Goal: Task Accomplishment & Management: Manage account settings

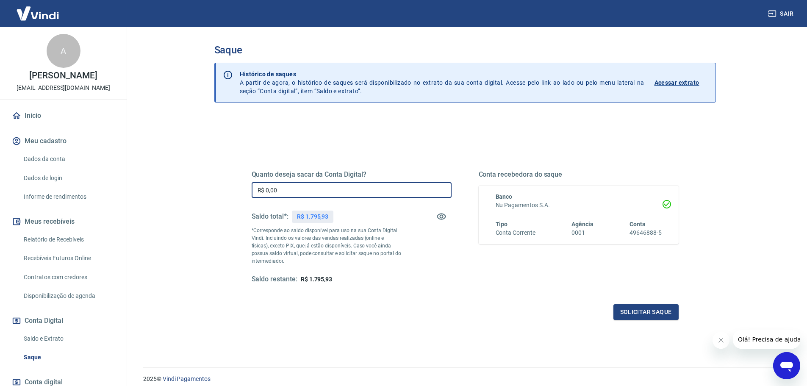
click at [381, 184] on input "R$ 0,00" at bounding box center [352, 190] width 200 height 16
type input "R$ 1.795,93"
click at [353, 292] on div "Quanto deseja sacar da Conta Digital? R$ 1.795,93 ​ Saldo total*: R$ 1.795,93 *…" at bounding box center [465, 235] width 427 height 170
click at [628, 317] on button "Solicitar saque" at bounding box center [646, 312] width 65 height 16
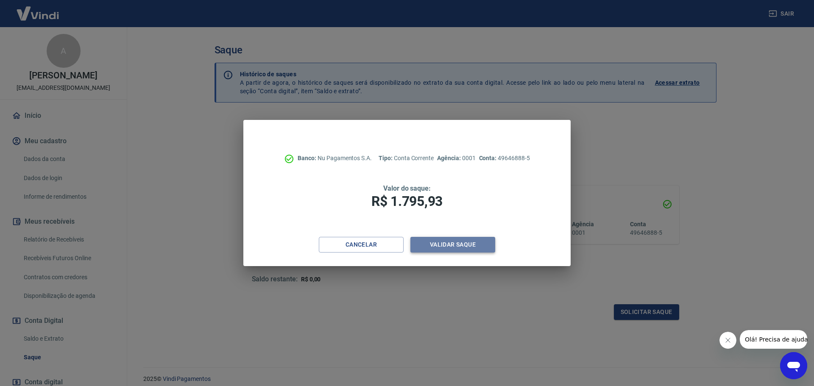
click at [453, 242] on button "Validar saque" at bounding box center [452, 245] width 85 height 16
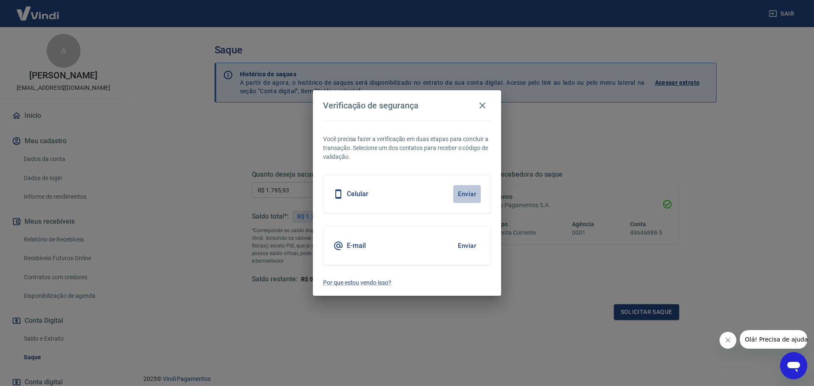
click at [466, 197] on button "Enviar" at bounding box center [467, 194] width 28 height 18
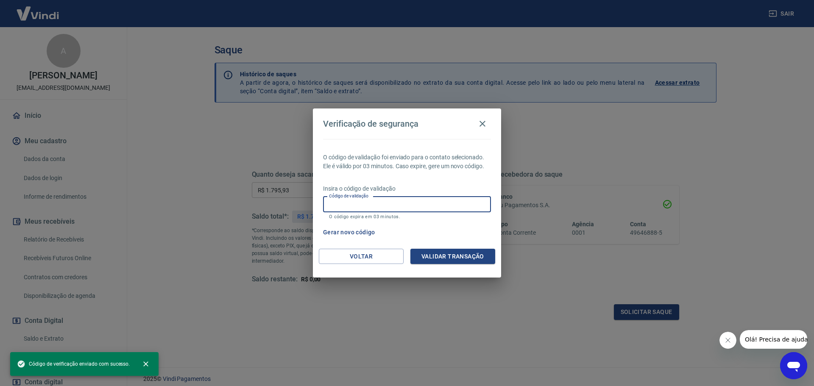
click at [397, 205] on input "Código de validação" at bounding box center [407, 205] width 168 height 16
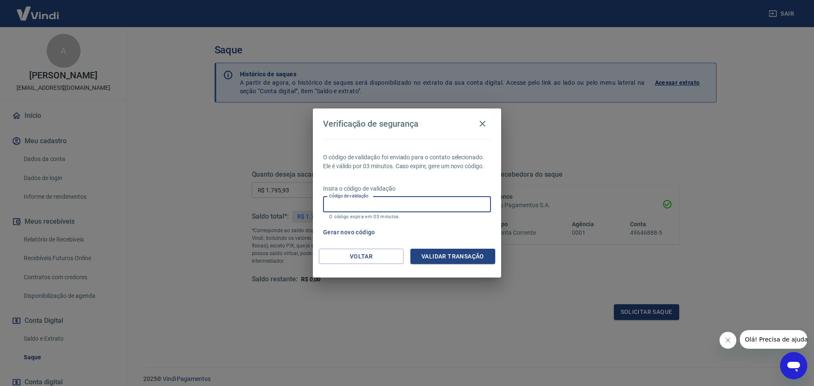
click at [397, 207] on input "Código de validação" at bounding box center [407, 205] width 168 height 16
click at [345, 234] on button "Gerar novo código" at bounding box center [349, 233] width 59 height 16
